Goal: Transaction & Acquisition: Purchase product/service

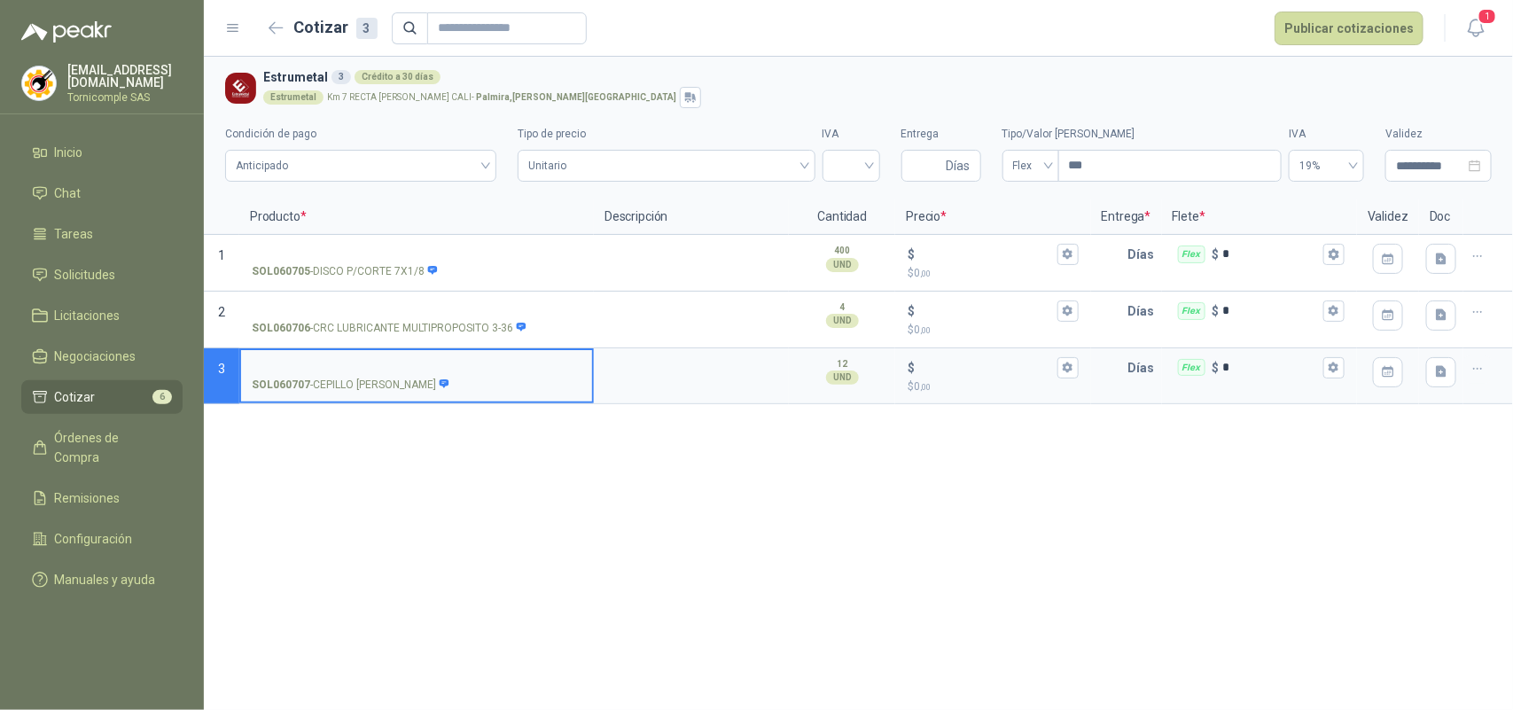
click at [1472, 44] on header "Cotizar 3 Publicar cotizaciones 1" at bounding box center [858, 28] width 1309 height 57
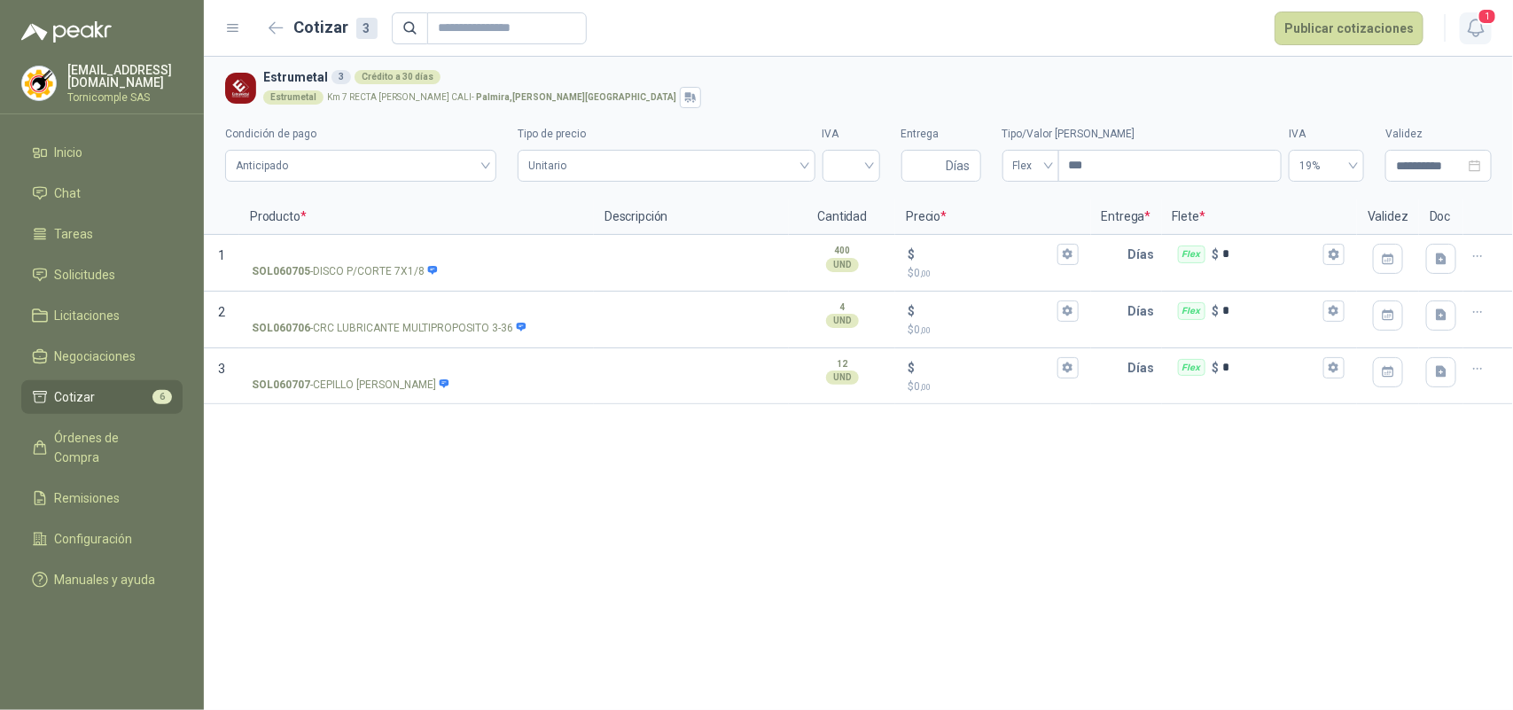
click at [1472, 38] on icon "button" at bounding box center [1476, 28] width 22 height 22
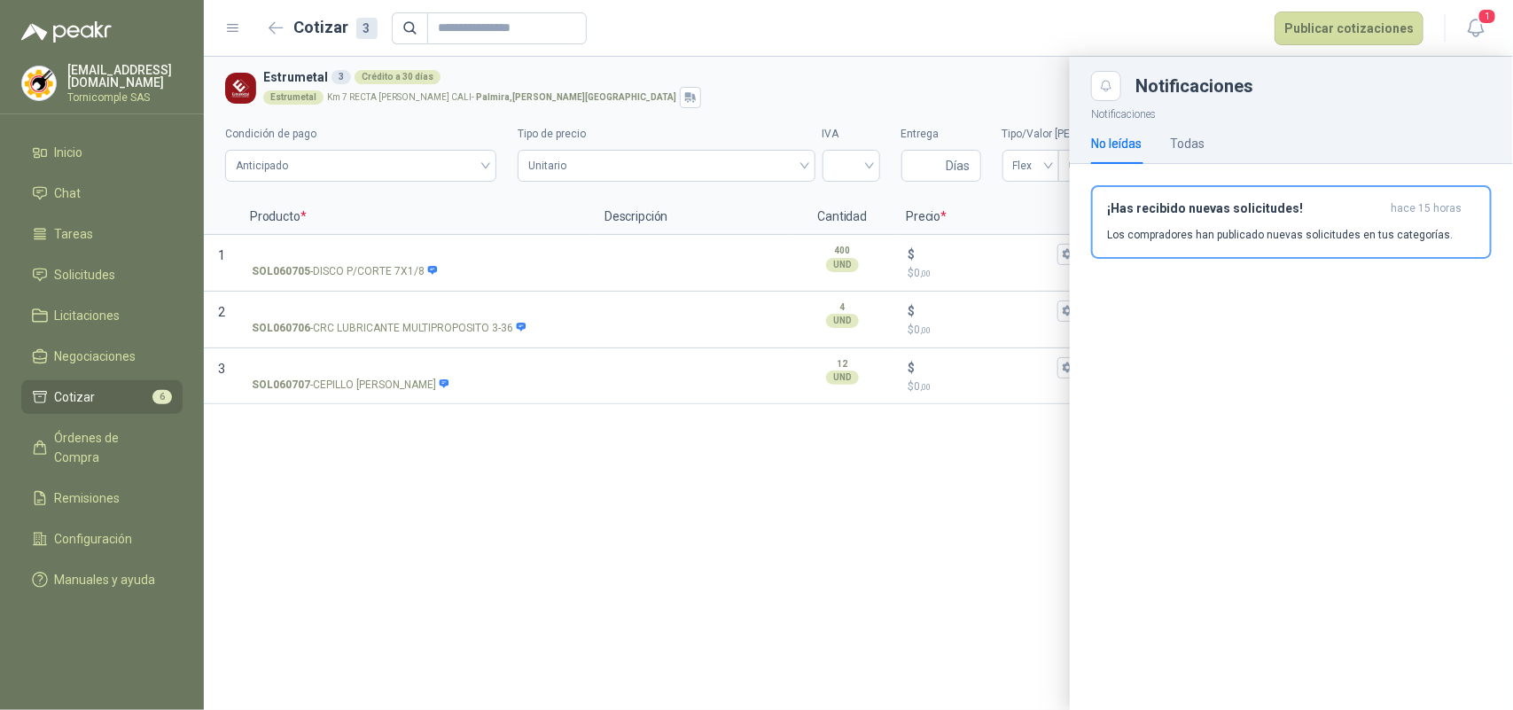
click at [1358, 228] on p "Los compradores han publicado nuevas solicitudes en tus categorías." at bounding box center [1280, 235] width 346 height 16
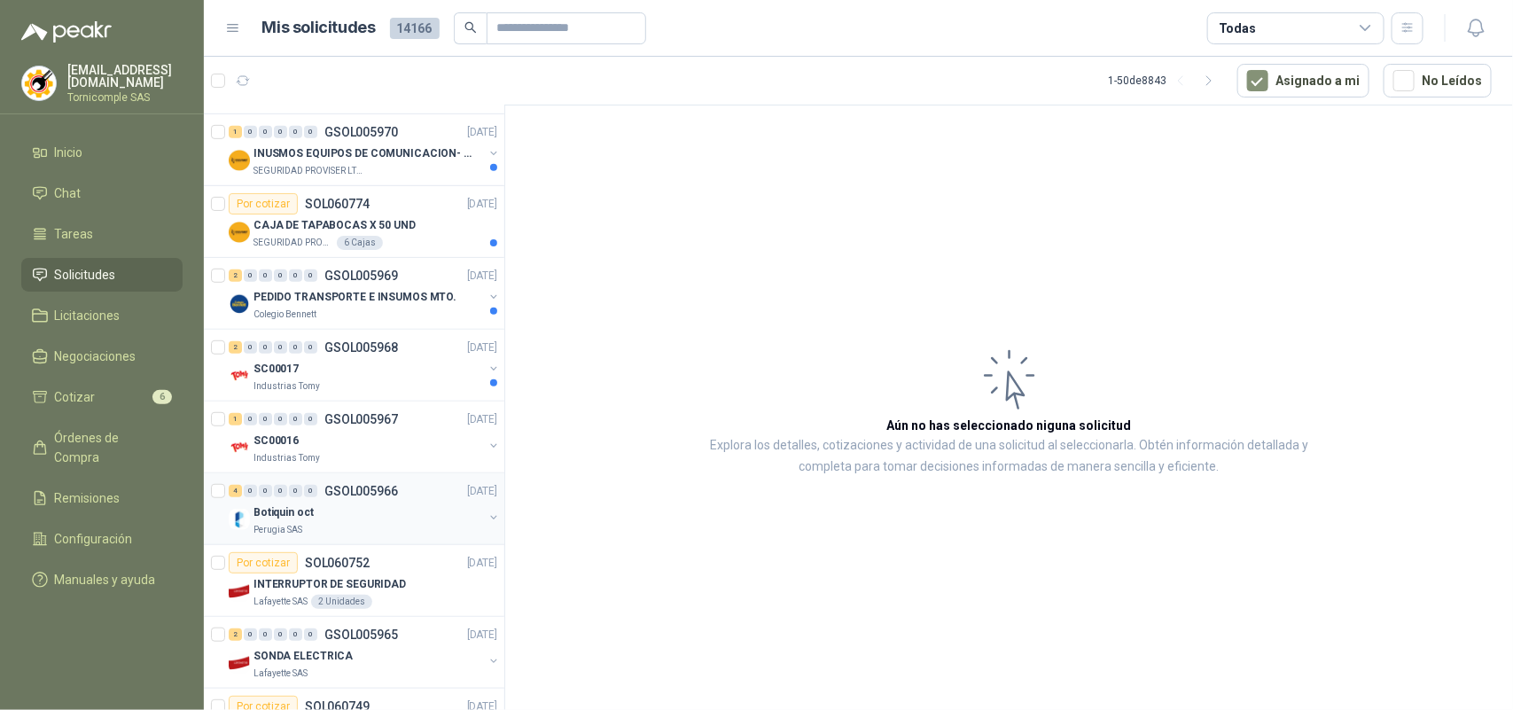
scroll to position [443, 0]
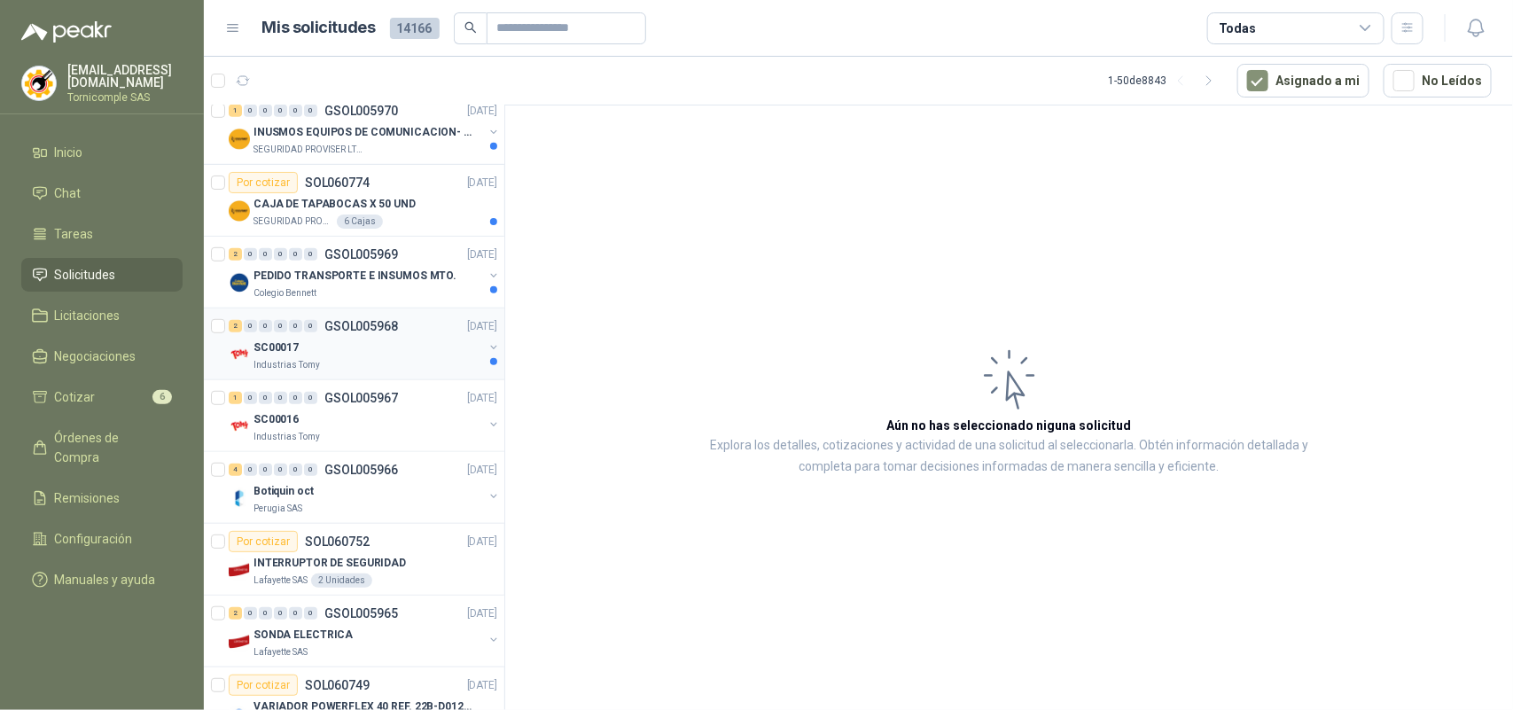
click at [395, 350] on div "SC00017" at bounding box center [367, 347] width 229 height 21
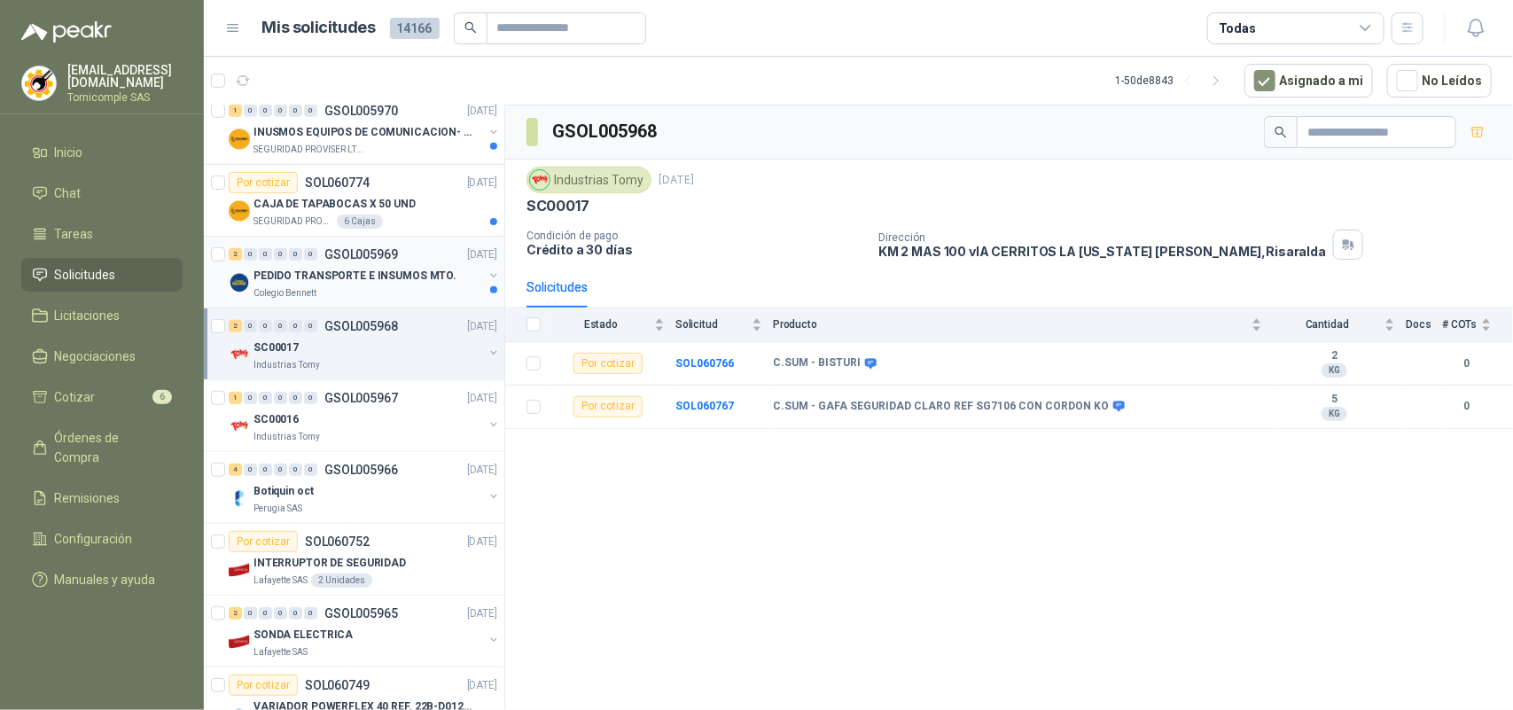
click at [400, 279] on p "PEDIDO TRANSPORTE E INSUMOS MTO." at bounding box center [354, 276] width 203 height 17
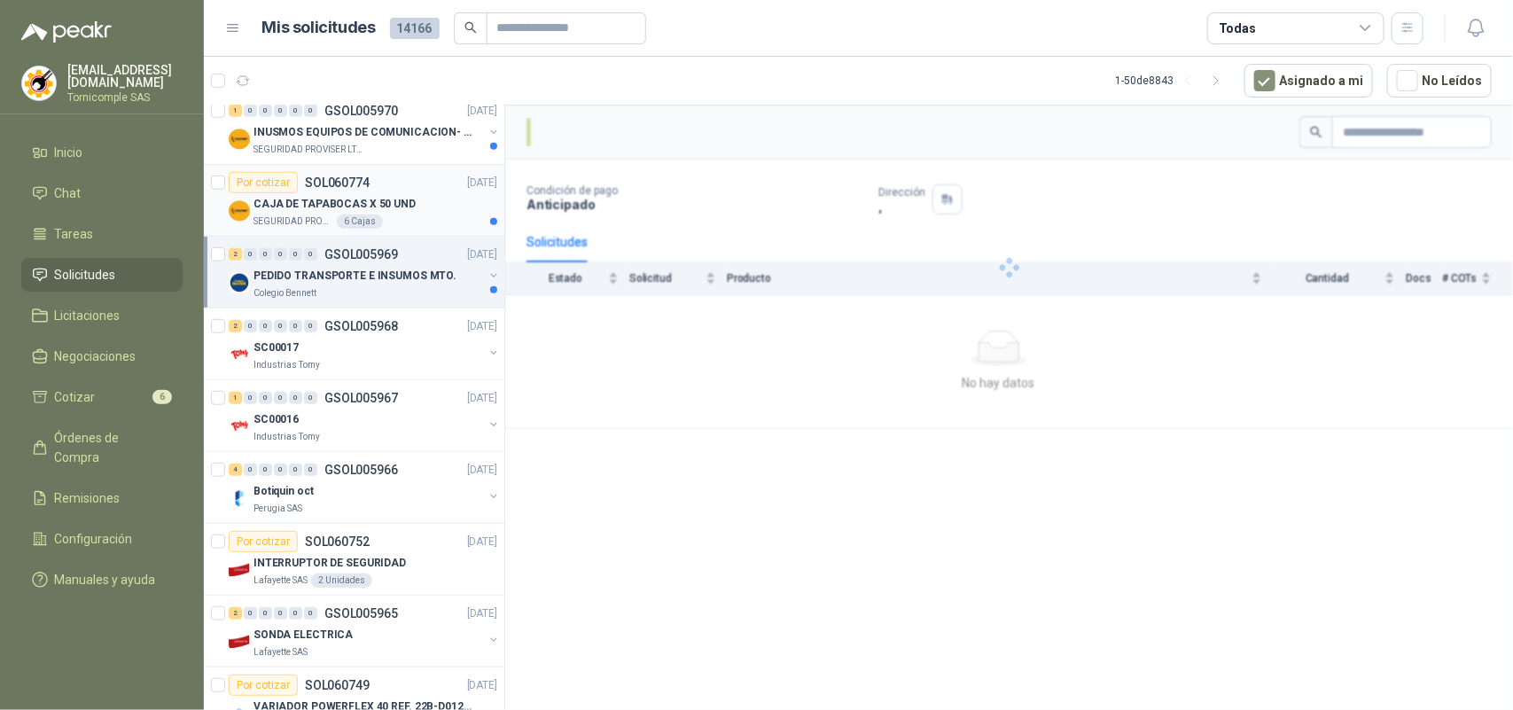
click at [400, 189] on div "Por cotizar SOL060774 [DATE]" at bounding box center [363, 182] width 268 height 21
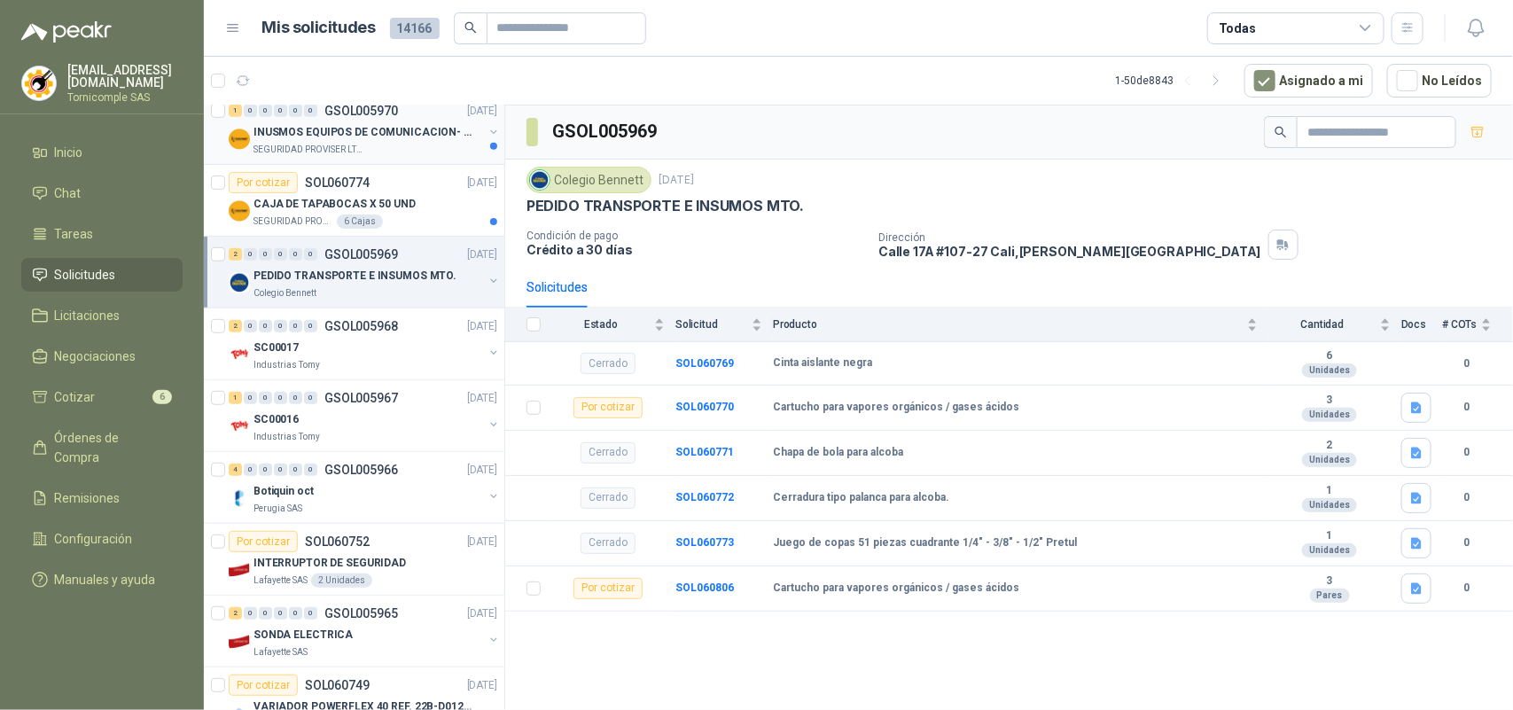
click at [414, 140] on p "INUSMOS EQUIPOS DE COMUNICACION- DGP 8550" at bounding box center [363, 132] width 221 height 17
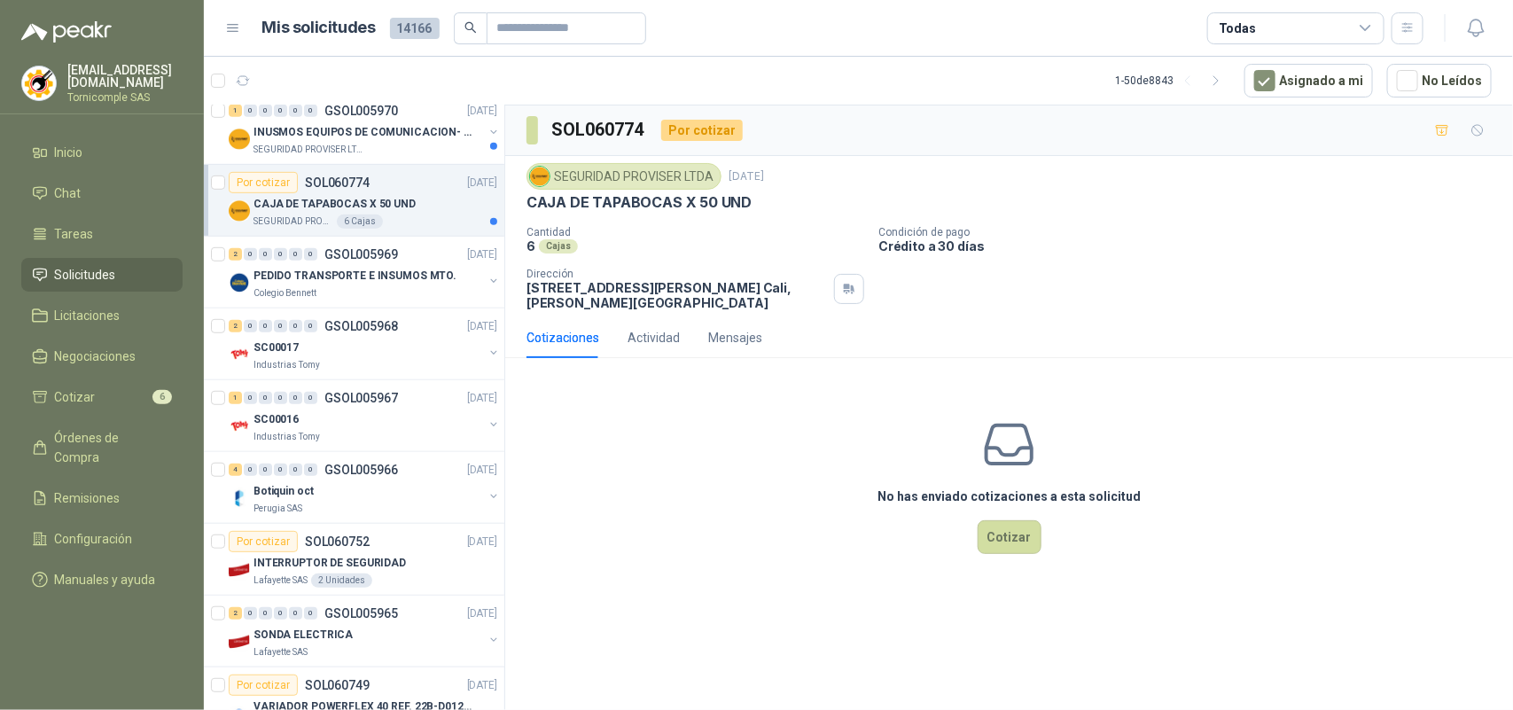
scroll to position [332, 0]
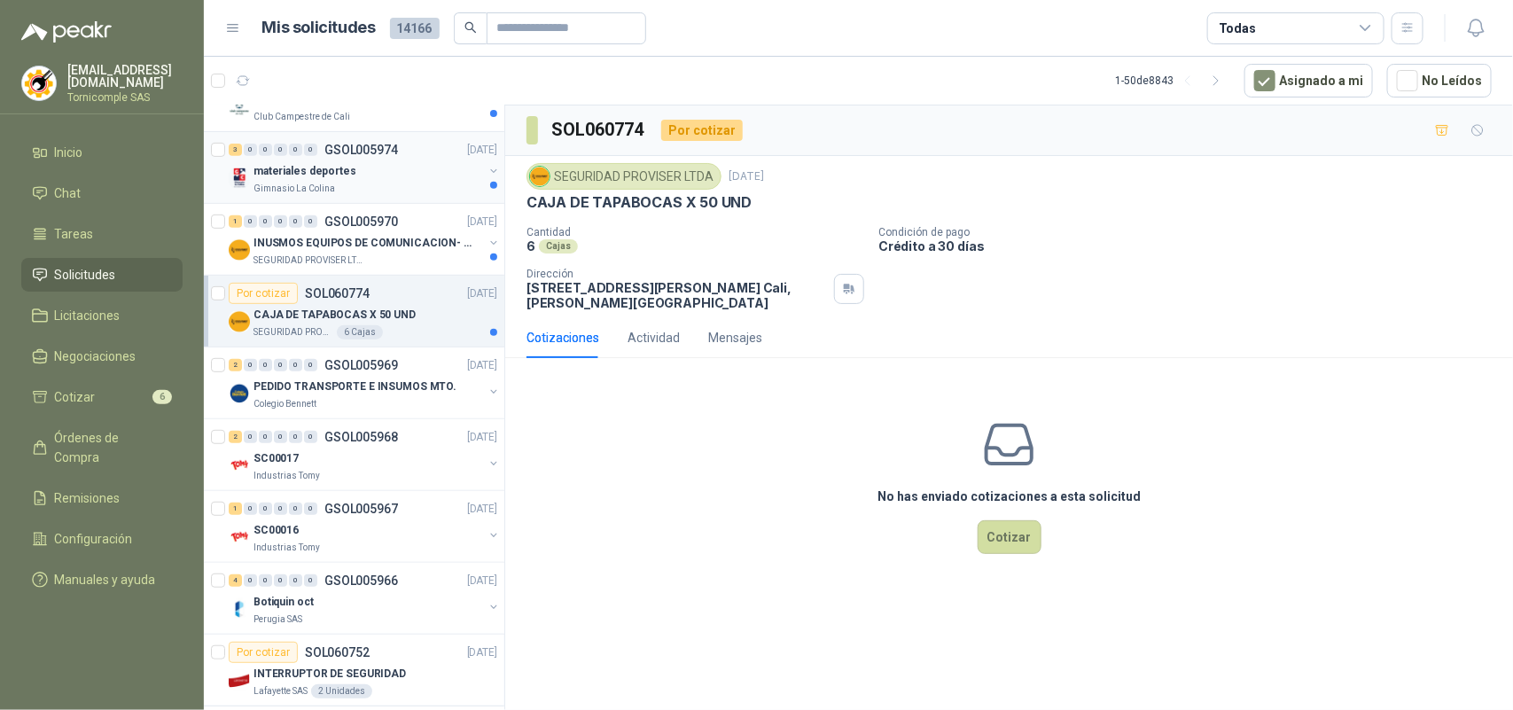
click at [414, 174] on div "materiales deportes" at bounding box center [367, 170] width 229 height 21
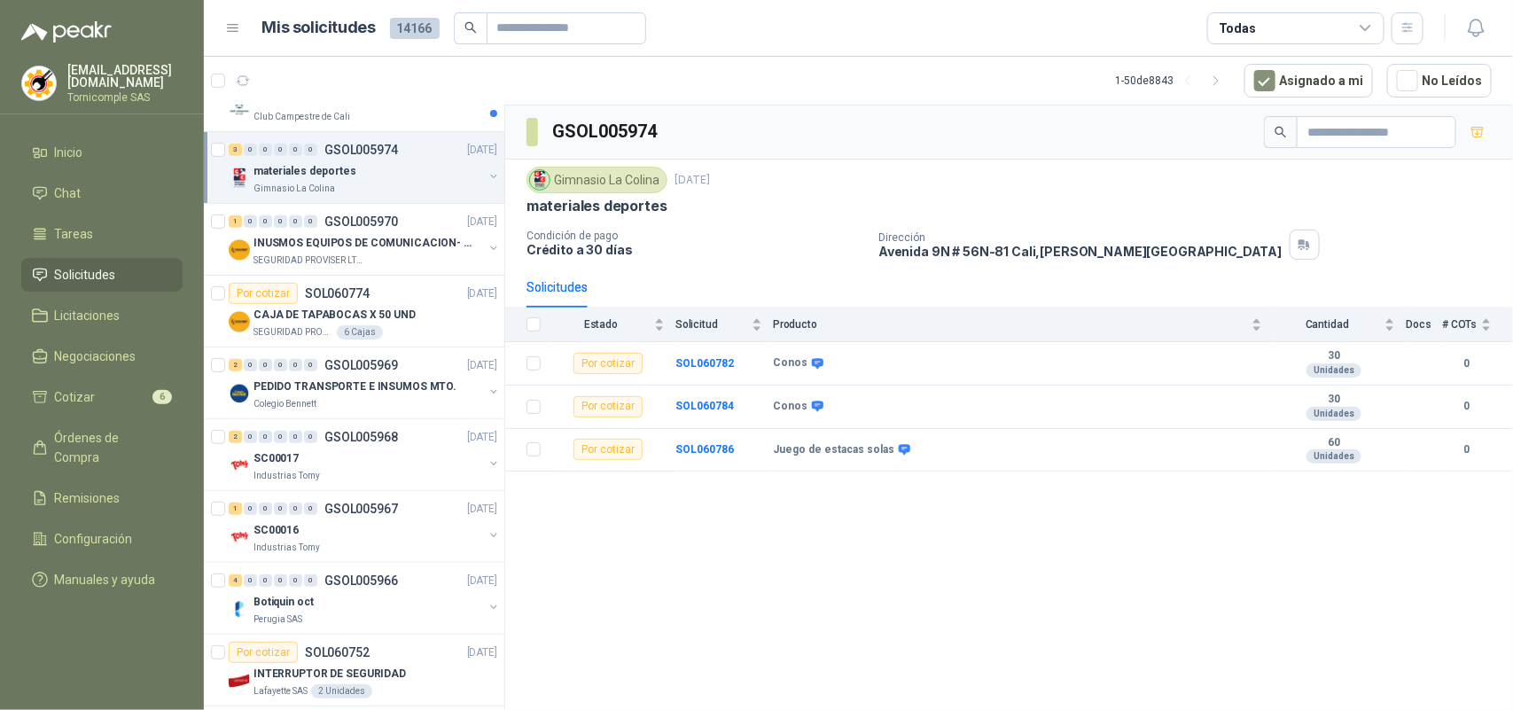
scroll to position [222, 0]
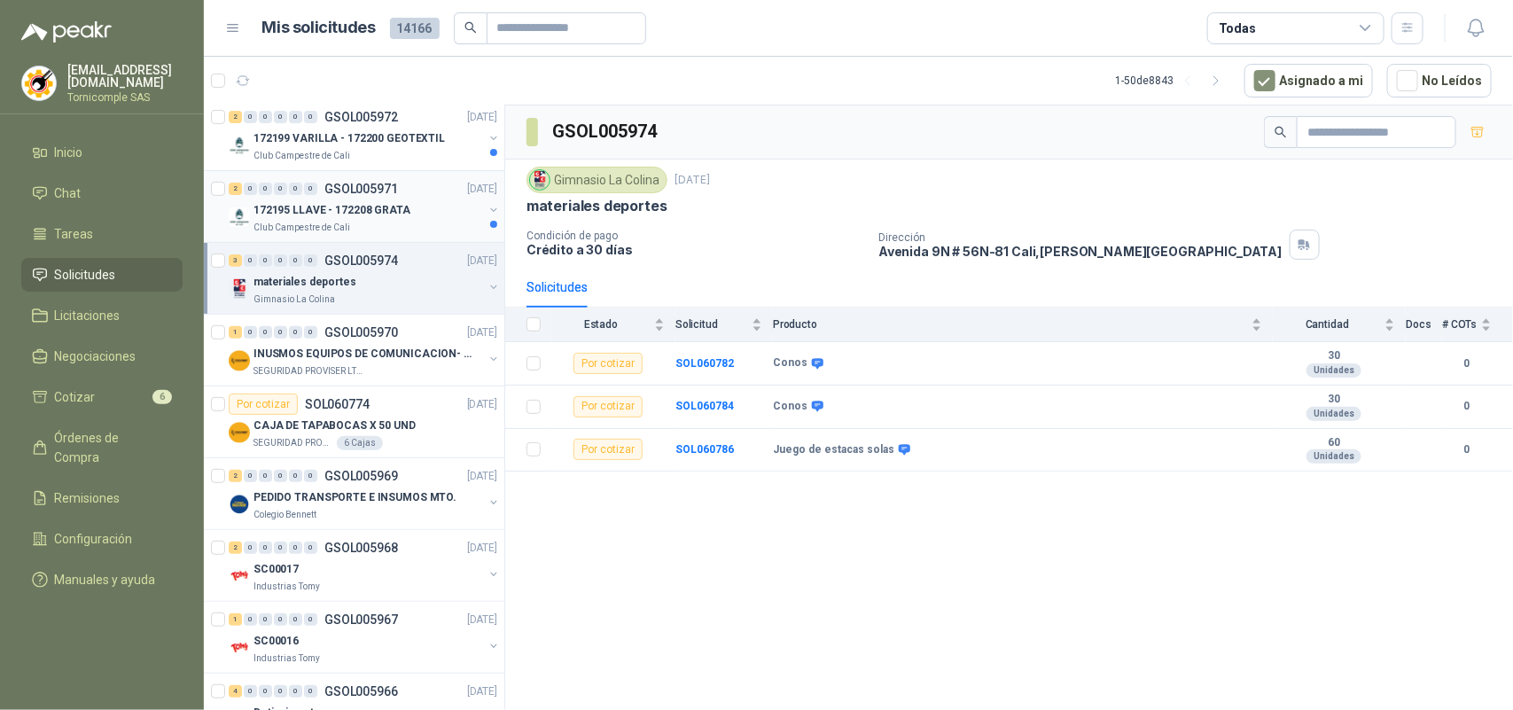
click at [401, 197] on div "2 0 0 0 0 0 GSOL005971 [DATE]" at bounding box center [365, 188] width 272 height 21
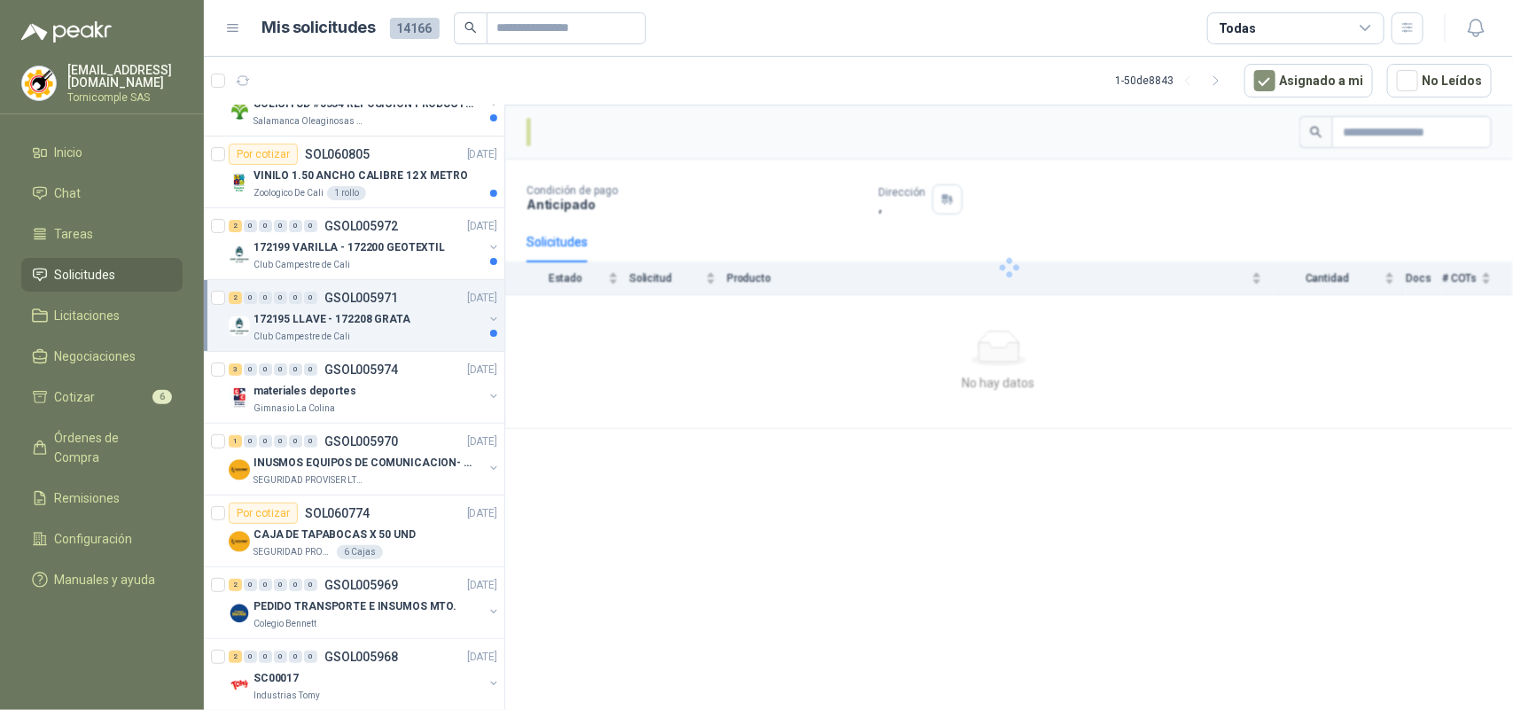
scroll to position [111, 0]
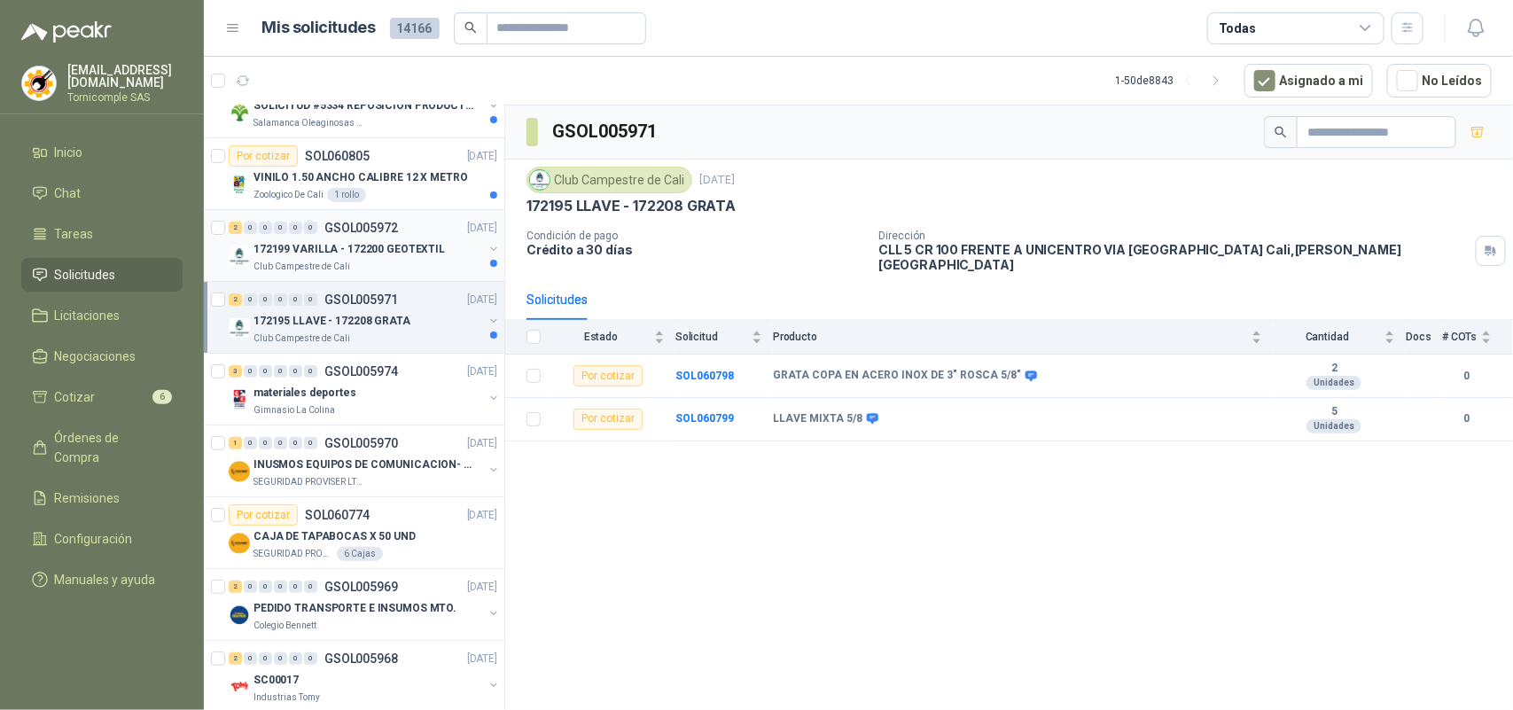
click at [392, 230] on p "GSOL005972" at bounding box center [361, 228] width 74 height 12
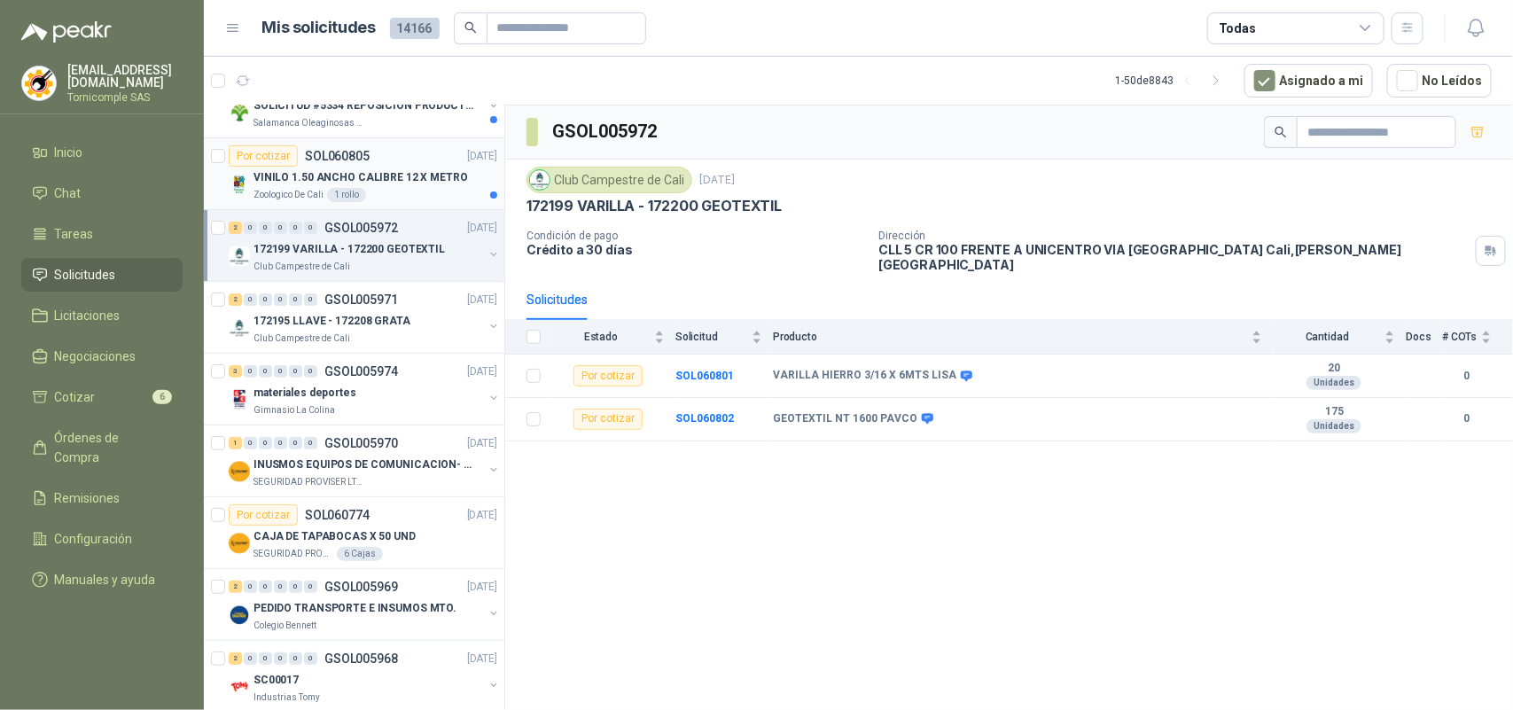
click at [391, 178] on p "VINILO 1.50 ANCHO CALIBRE 12 X METRO" at bounding box center [360, 177] width 214 height 17
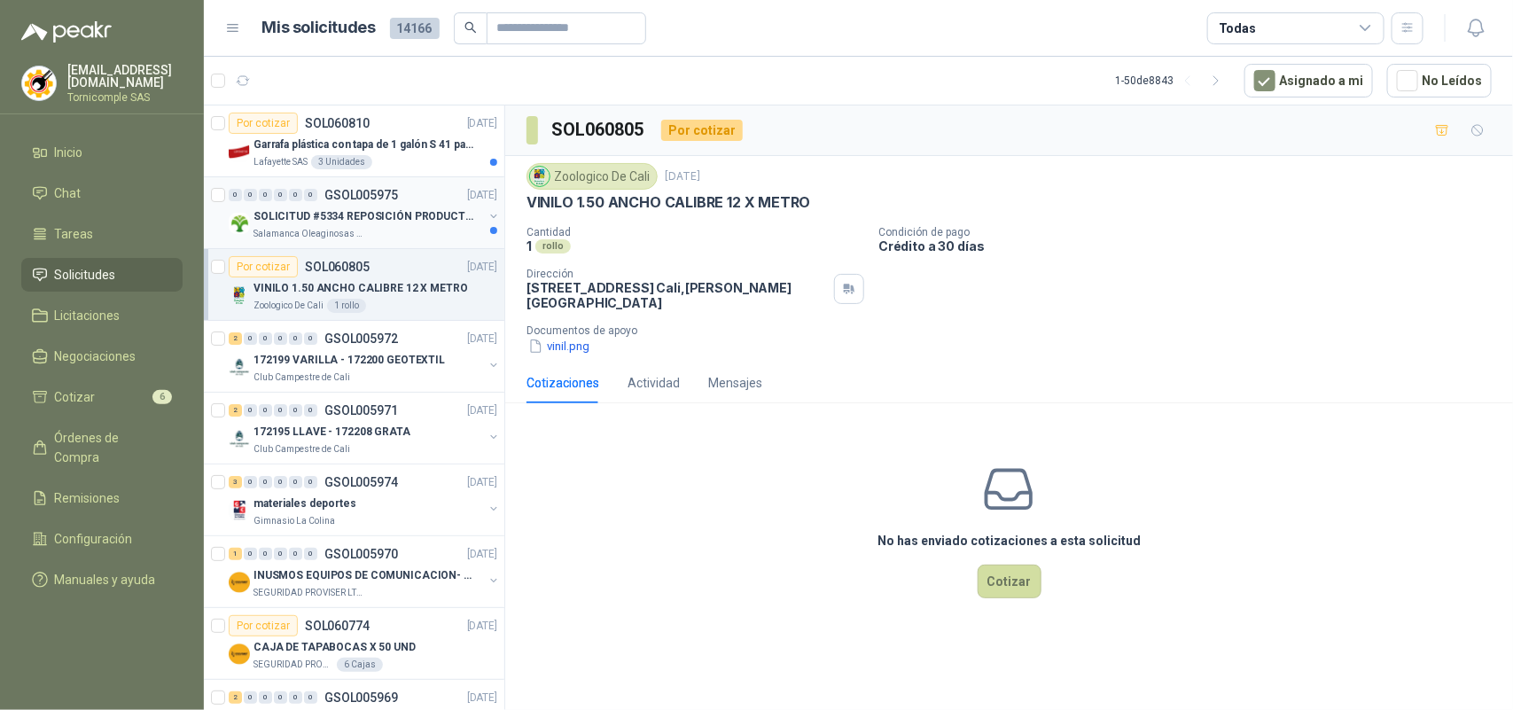
click at [390, 214] on p "SOLICITUD #5334 REPOSICIÓN PRODUCTOS" at bounding box center [363, 216] width 221 height 17
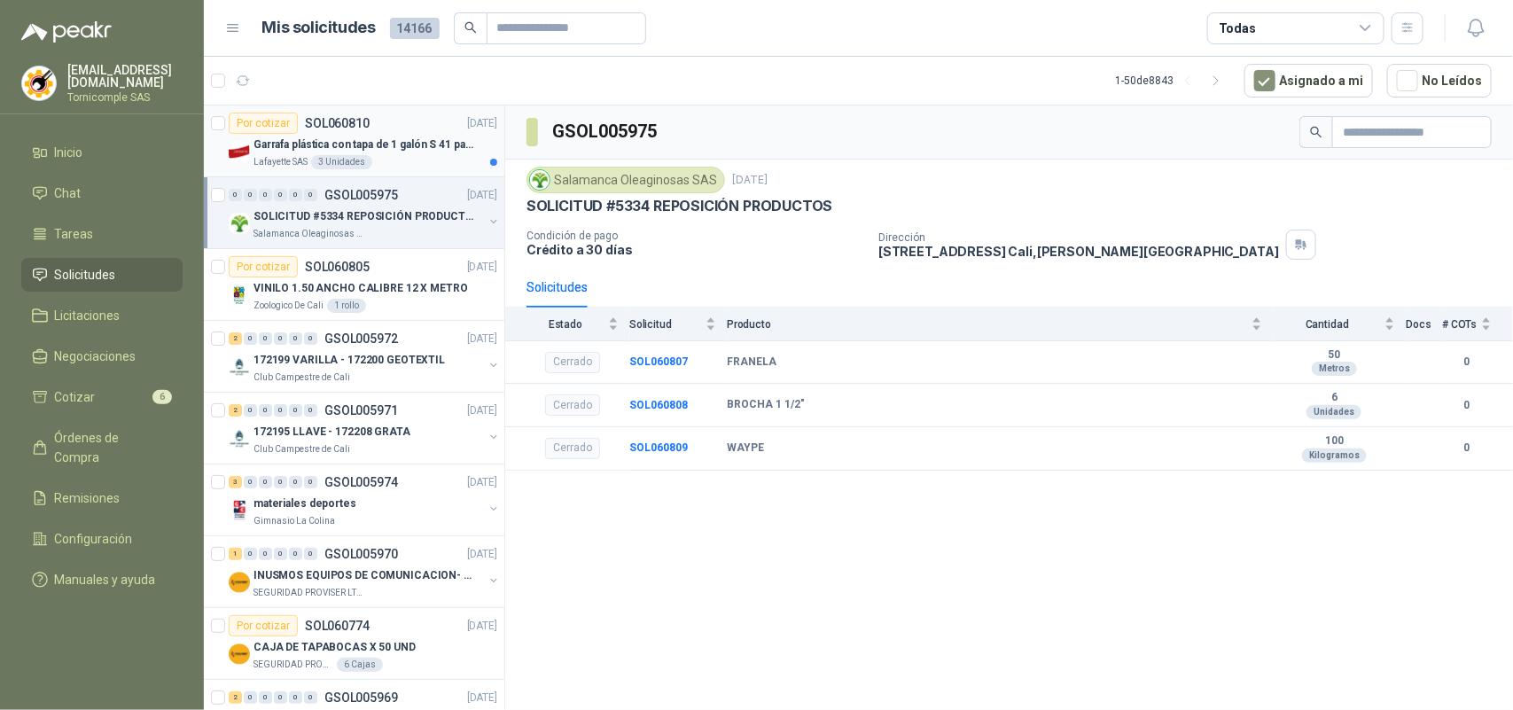
click at [408, 160] on div "Lafayette SAS 3 Unidades" at bounding box center [375, 162] width 244 height 14
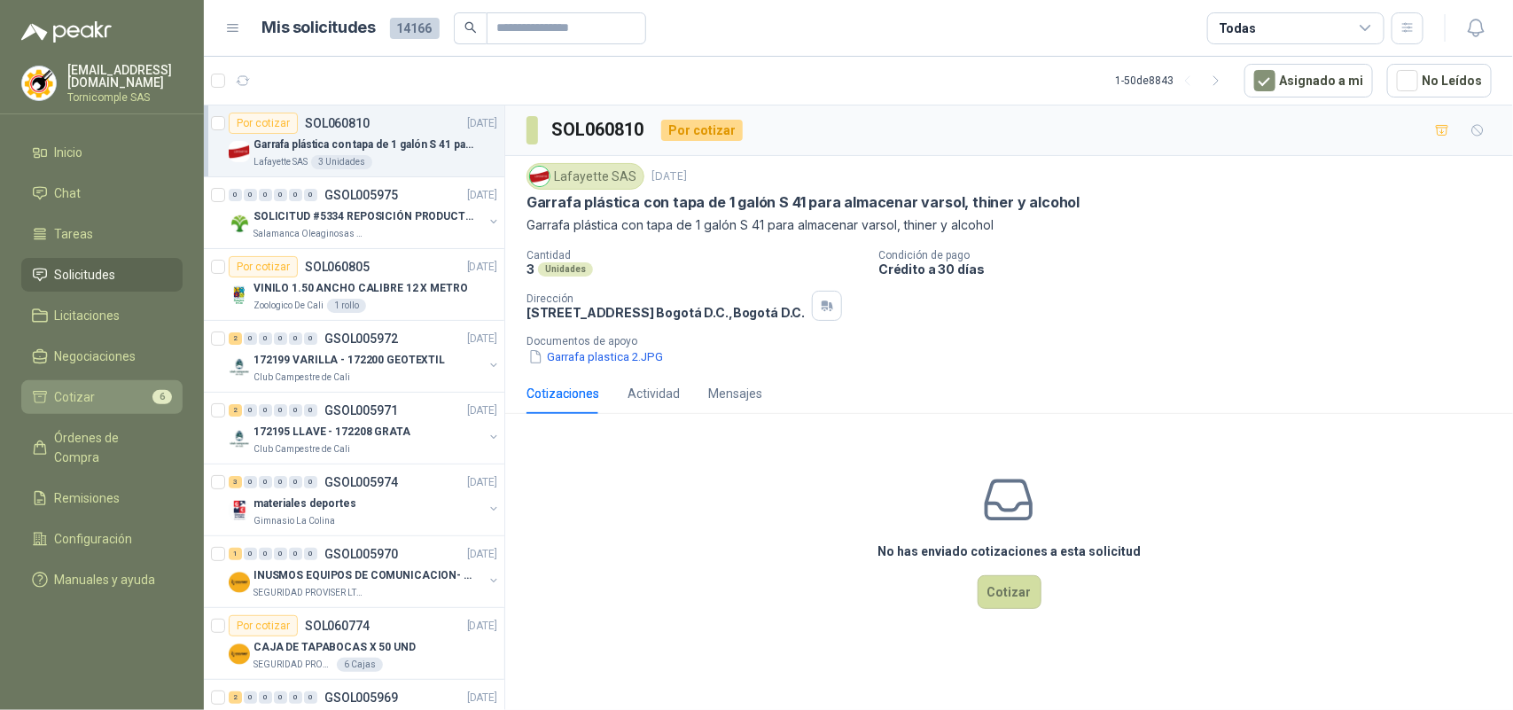
click at [118, 394] on li "Cotizar 6" at bounding box center [102, 396] width 140 height 19
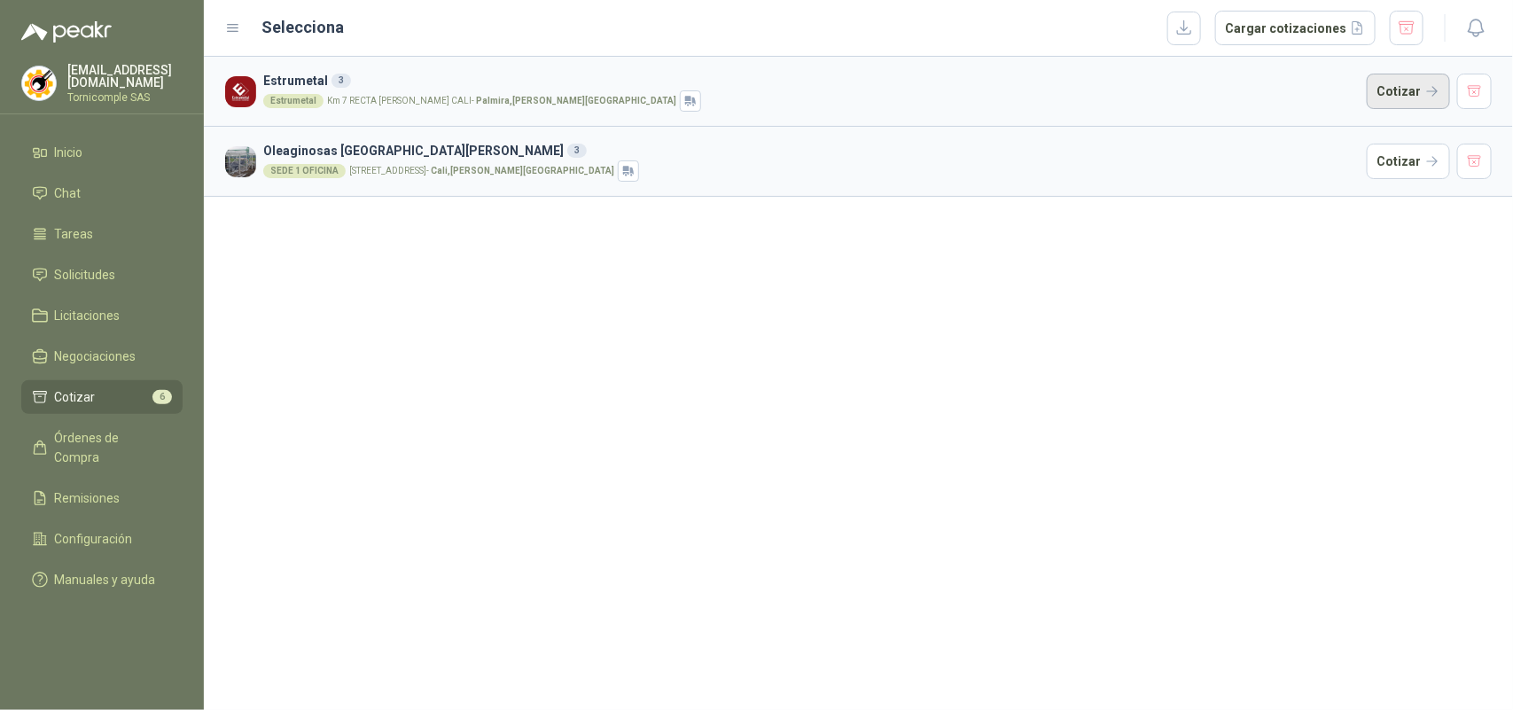
click at [1406, 74] on button "Cotizar" at bounding box center [1407, 91] width 83 height 35
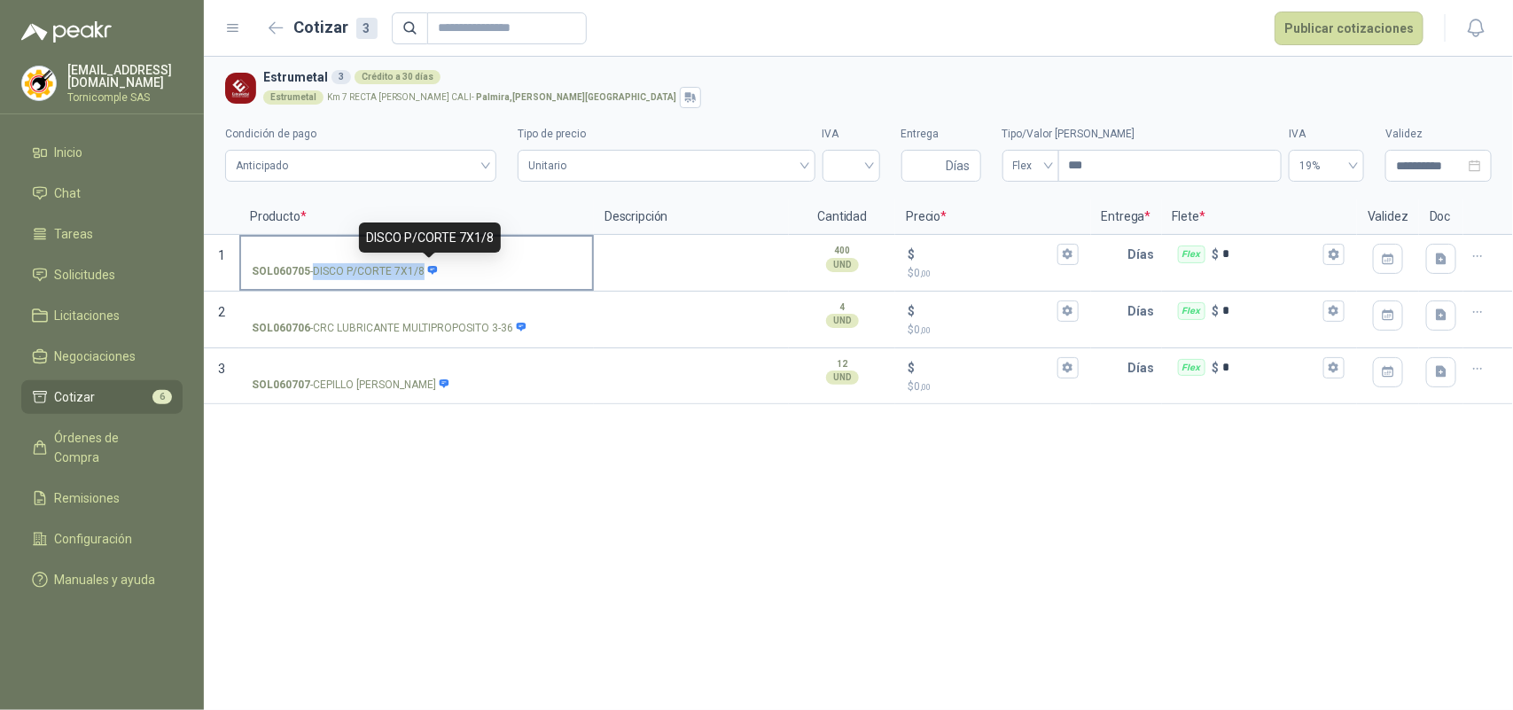
drag, startPoint x: 312, startPoint y: 272, endPoint x: 406, endPoint y: 282, distance: 94.4
click at [424, 273] on p "SOL060705 - DISCO P/CORTE 7X1/8" at bounding box center [345, 271] width 187 height 17
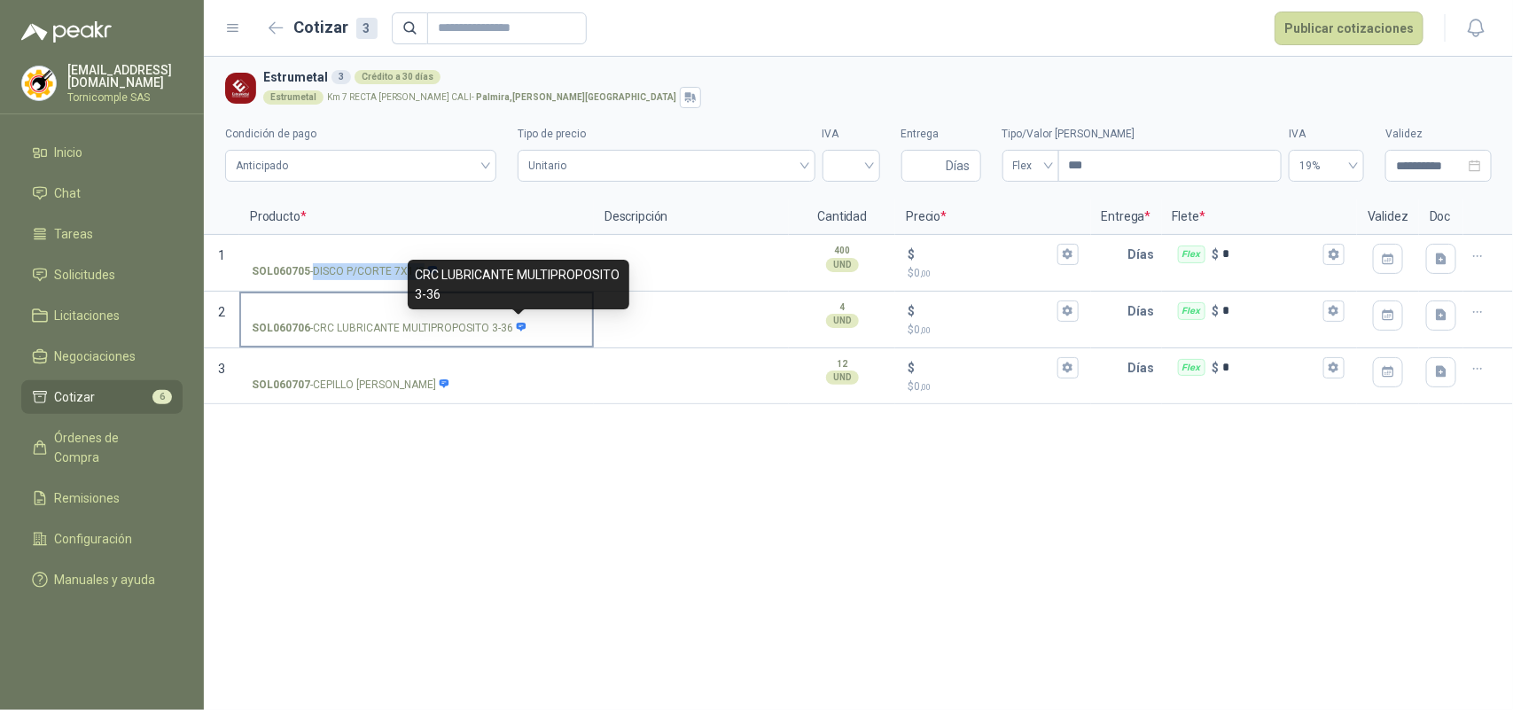
drag, startPoint x: 311, startPoint y: 326, endPoint x: 510, endPoint y: 335, distance: 199.6
click at [510, 335] on p "SOL060706 - CRC LUBRICANTE MULTIPROPOSITO 3-36" at bounding box center [390, 328] width 276 height 17
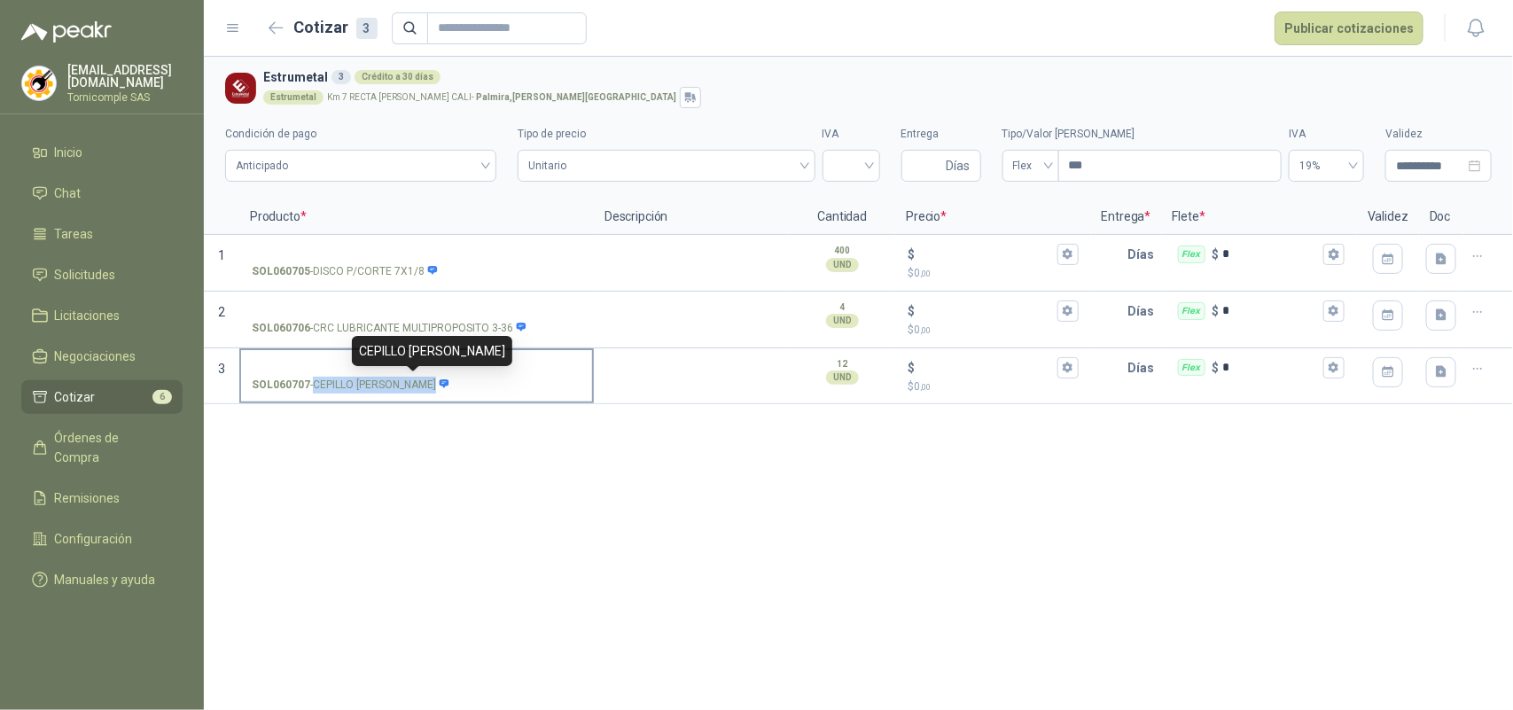
drag, startPoint x: 313, startPoint y: 387, endPoint x: 408, endPoint y: 387, distance: 95.7
click at [408, 387] on p "SOL060707 - CEPILLO [PERSON_NAME]" at bounding box center [351, 385] width 198 height 17
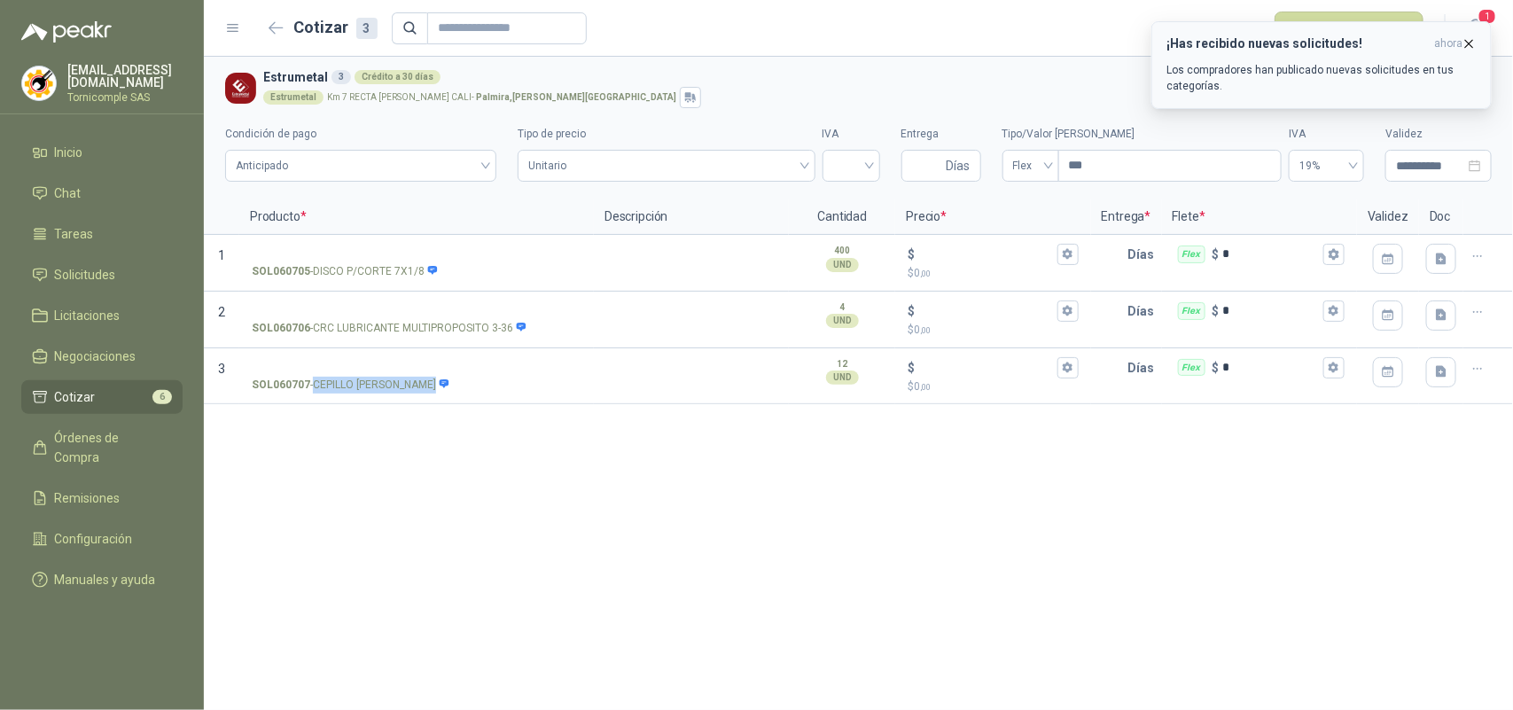
click at [1465, 64] on p "Los compradores han publicado nuevas solicitudes en tus categorías." at bounding box center [1321, 78] width 310 height 32
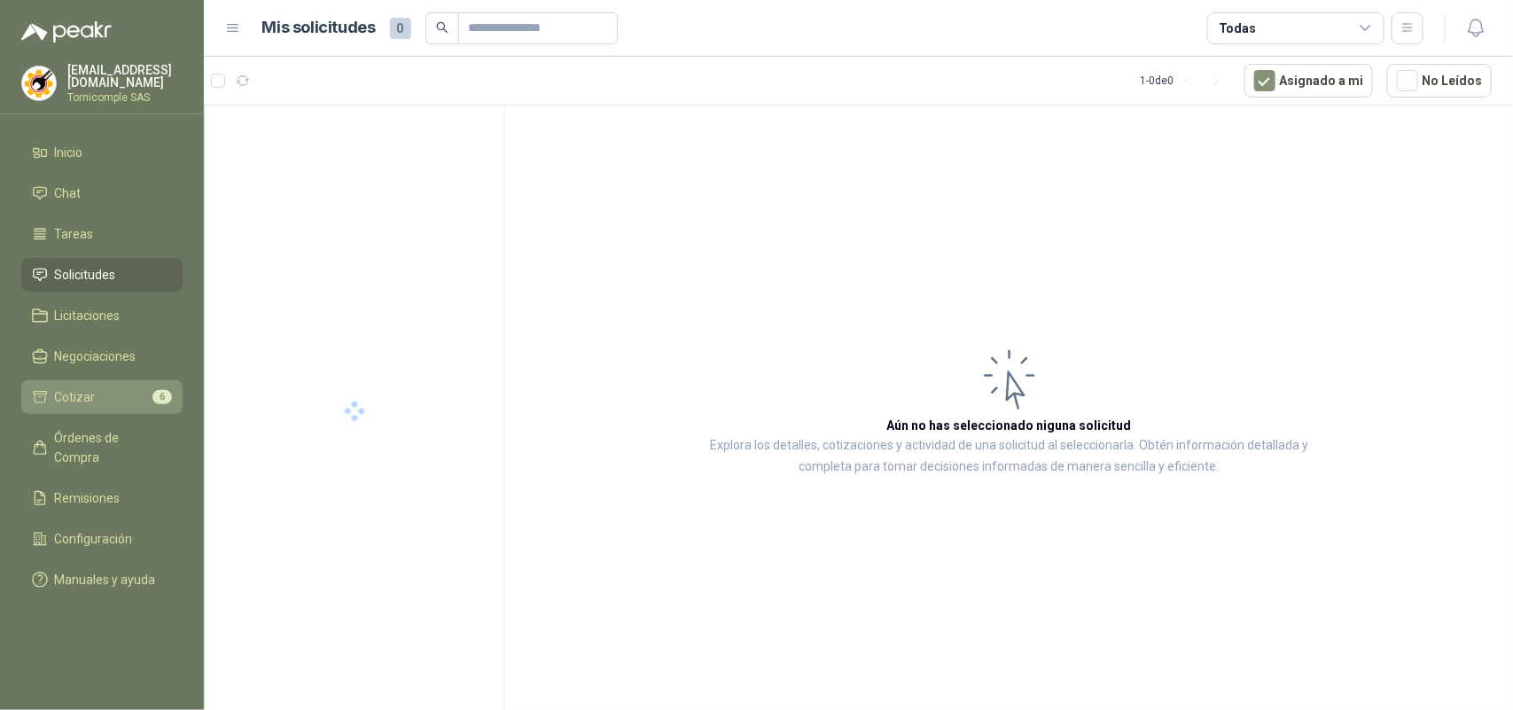
click at [130, 387] on li "Cotizar 6" at bounding box center [102, 396] width 140 height 19
